Goal: Complete application form

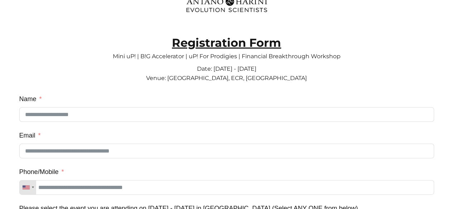
scroll to position [13, 0]
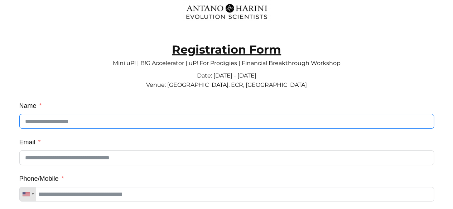
click at [56, 123] on input "Name" at bounding box center [226, 121] width 414 height 15
type input "**********"
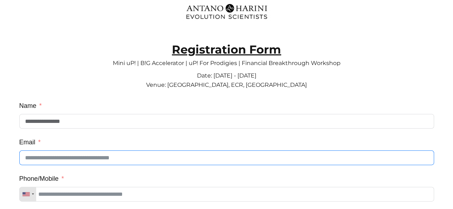
click at [44, 163] on input "Email" at bounding box center [226, 158] width 414 height 15
type input "**********"
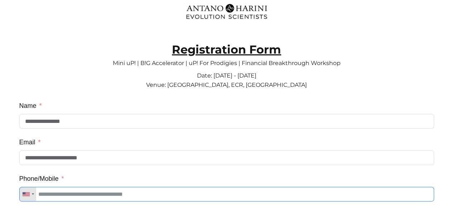
click at [57, 195] on input "Phone/Mobile" at bounding box center [226, 194] width 414 height 15
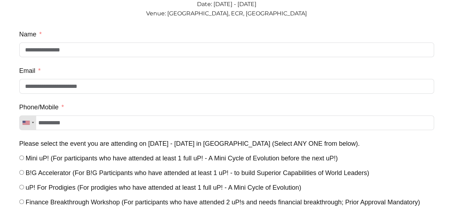
scroll to position [254, 0]
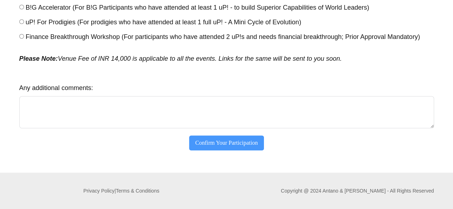
click at [230, 146] on button "Confirm Your Participation" at bounding box center [226, 143] width 75 height 15
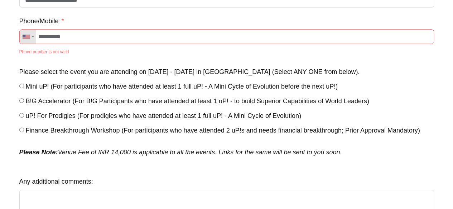
scroll to position [170, 0]
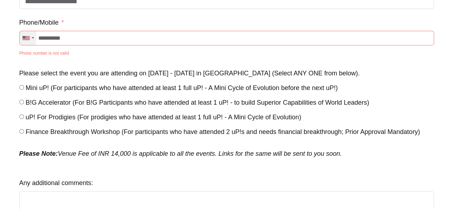
click at [33, 39] on div "Telephone country code" at bounding box center [33, 37] width 2 height 1
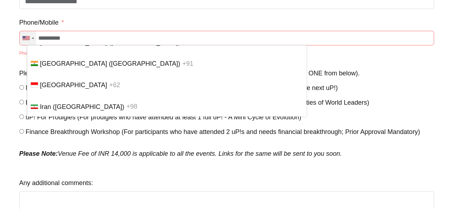
scroll to position [2191, 0]
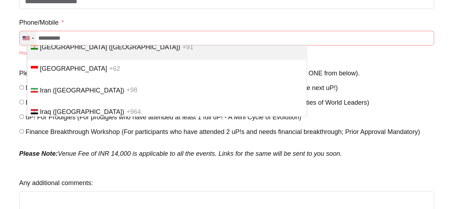
click at [46, 50] on span "[GEOGRAPHIC_DATA] ([GEOGRAPHIC_DATA])" at bounding box center [110, 46] width 140 height 7
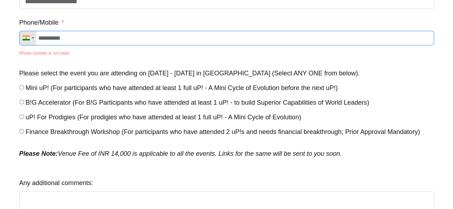
scroll to position [268, 0]
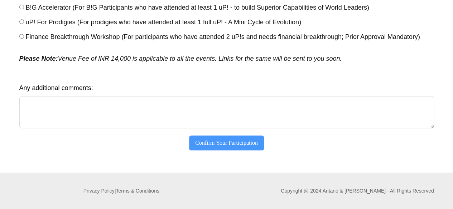
click at [217, 144] on button "Confirm Your Participation" at bounding box center [226, 143] width 75 height 15
type input "**********"
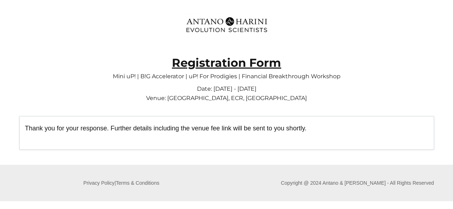
scroll to position [0, 0]
